Goal: Navigation & Orientation: Find specific page/section

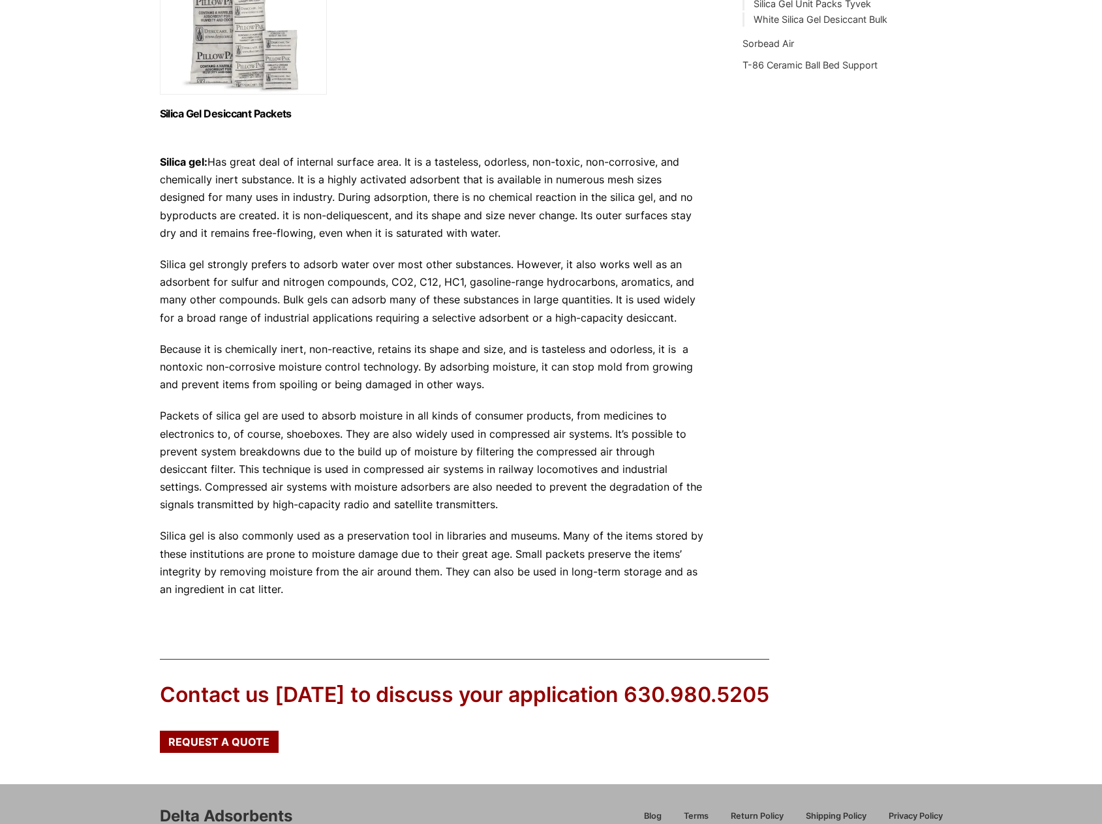
scroll to position [65, 0]
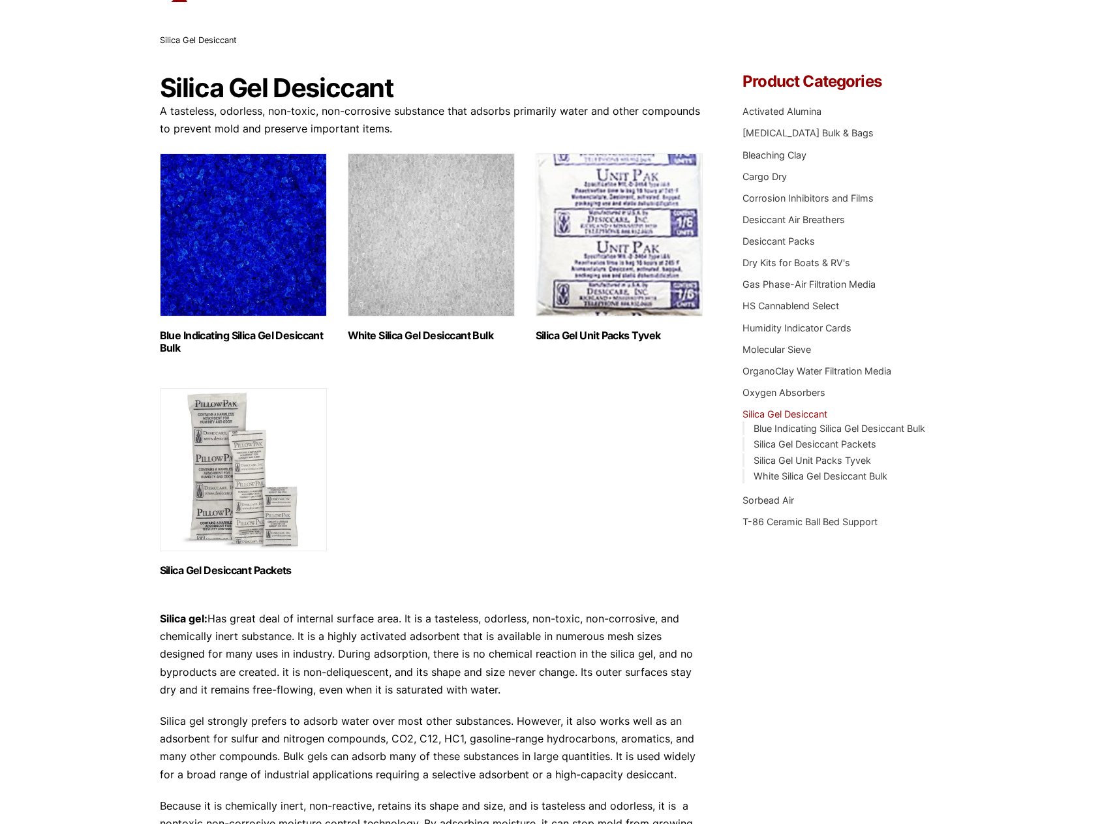
click at [616, 333] on h2 "Silica Gel Unit Packs Tyvek (8)" at bounding box center [619, 335] width 167 height 12
click at [218, 571] on h2 "Silica Gel Desiccant Packets (9)" at bounding box center [243, 570] width 167 height 12
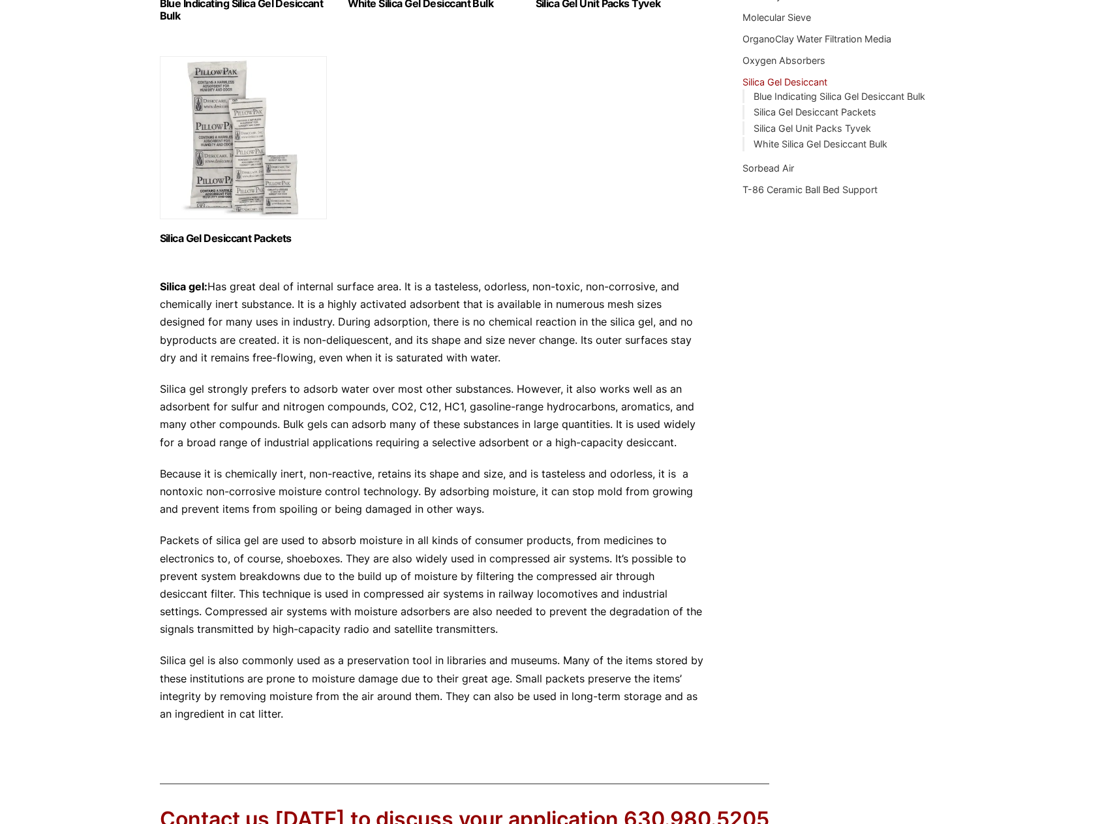
scroll to position [522, 0]
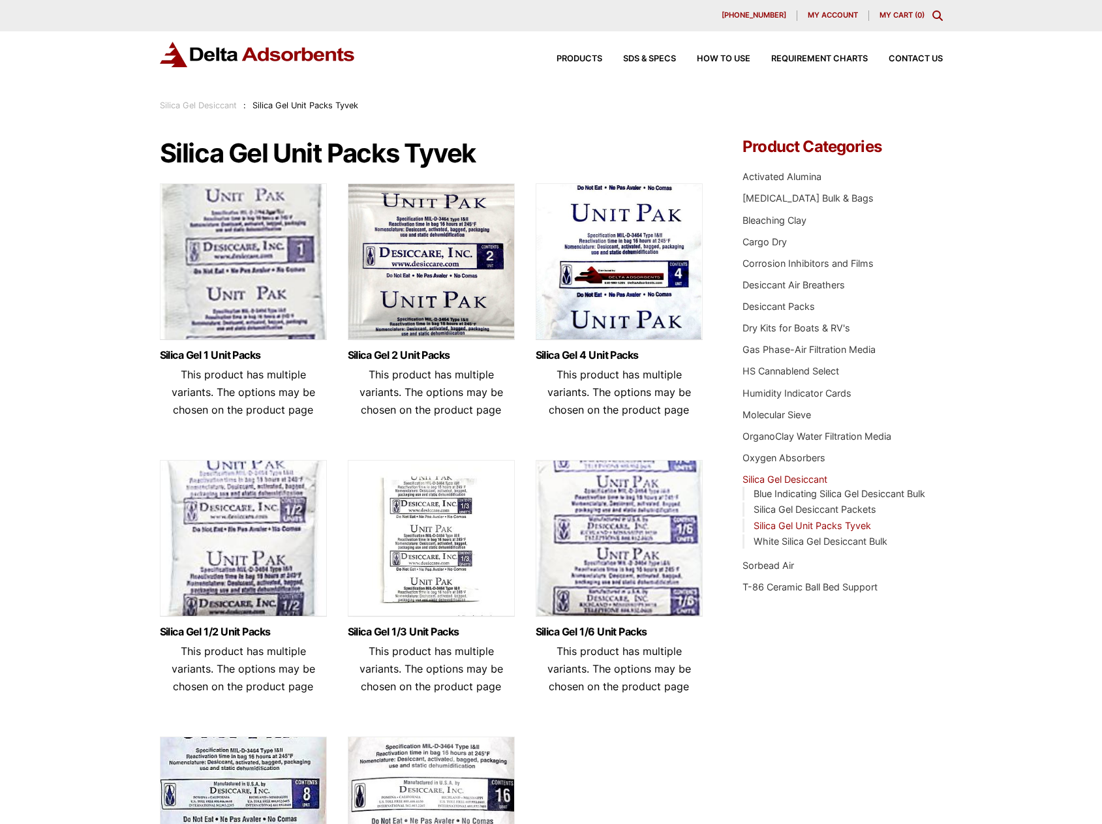
scroll to position [473, 0]
